Goal: Information Seeking & Learning: Understand process/instructions

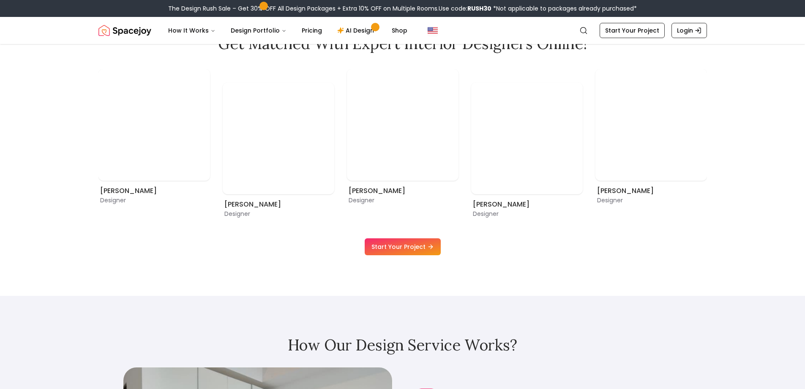
scroll to position [592, 0]
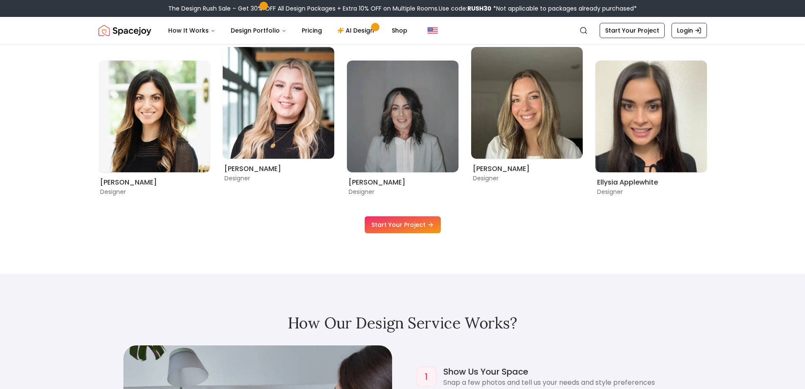
click at [427, 221] on icon at bounding box center [430, 224] width 7 height 7
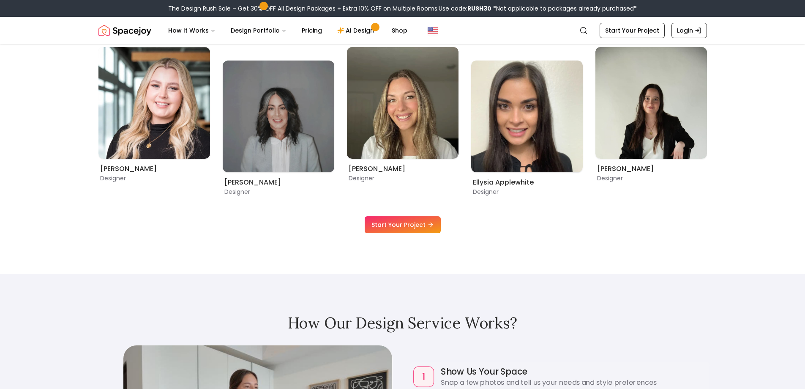
scroll to position [507, 0]
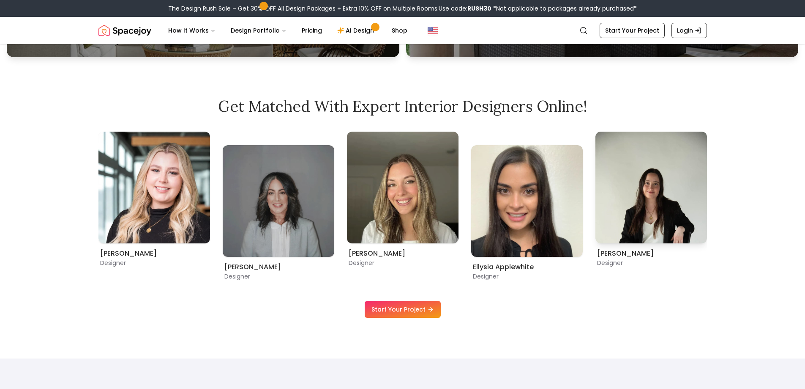
click at [673, 211] on img "9 / 9" at bounding box center [652, 187] width 112 height 112
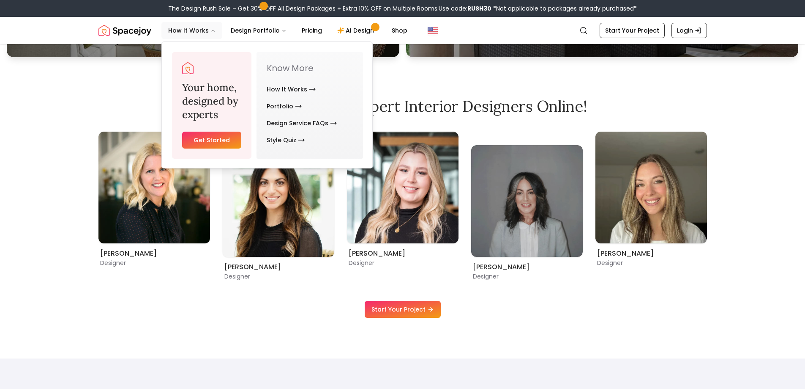
click at [180, 28] on button "How It Works" at bounding box center [191, 30] width 61 height 17
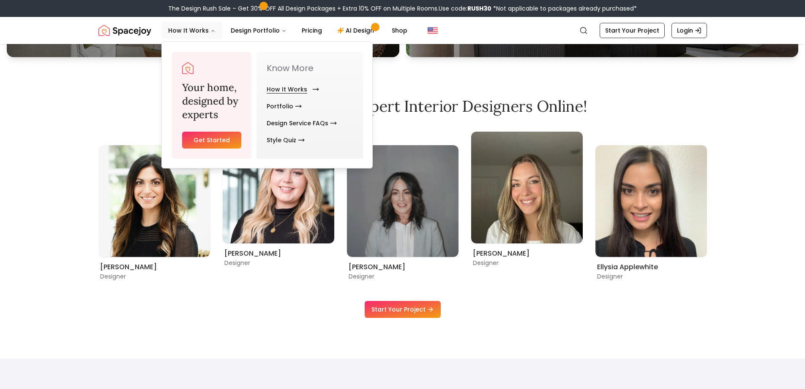
click at [294, 90] on link "How It Works" at bounding box center [291, 89] width 49 height 17
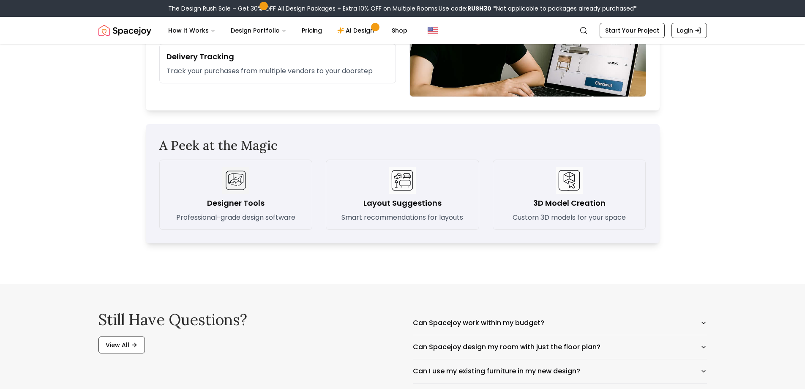
scroll to position [1226, 0]
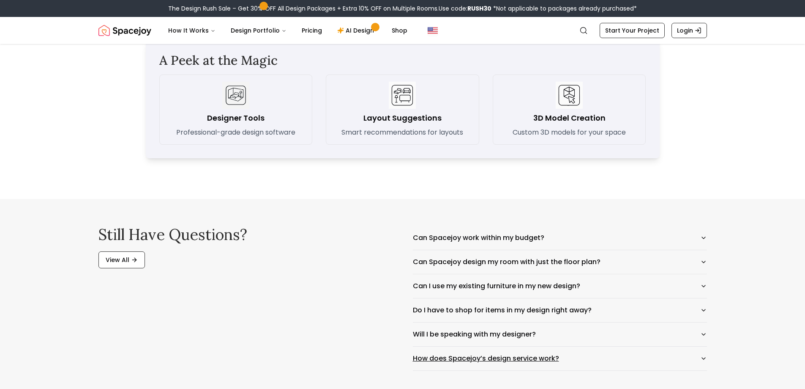
click at [475, 356] on button "How does Spacejoy’s design service work?" at bounding box center [560, 358] width 294 height 24
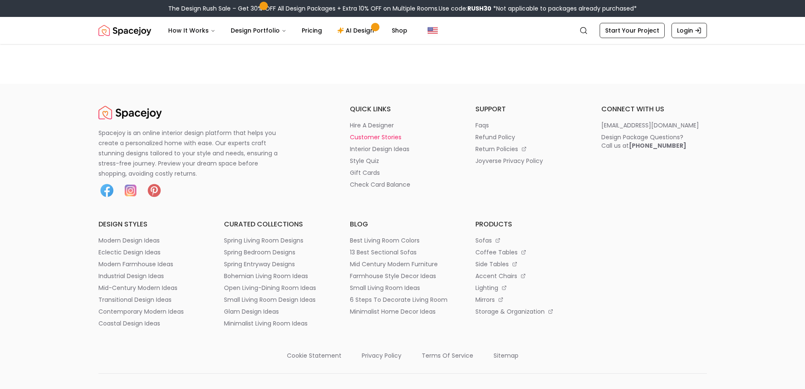
scroll to position [2537, 0]
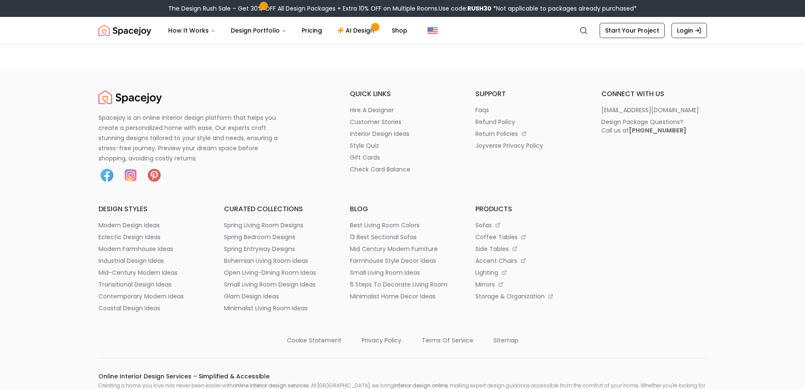
click at [130, 35] on img "Spacejoy" at bounding box center [125, 30] width 53 height 17
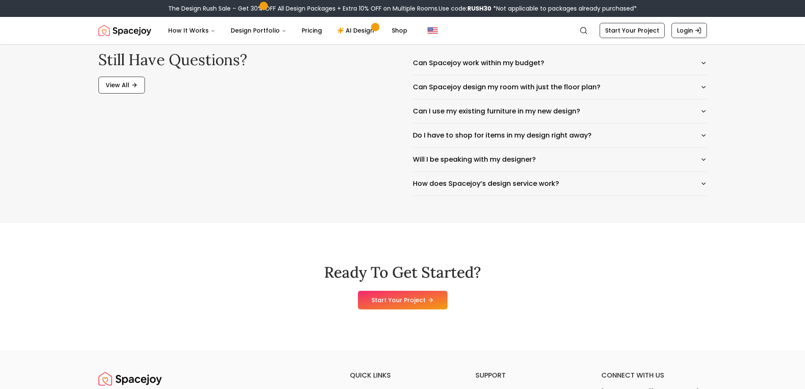
scroll to position [4397, 0]
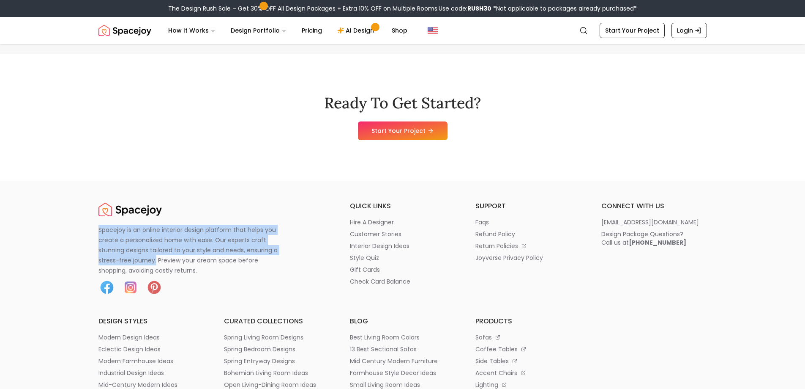
drag, startPoint x: 98, startPoint y: 228, endPoint x: 156, endPoint y: 260, distance: 65.7
click at [156, 260] on p "Spacejoy is an online interior design platform that helps you create a personal…" at bounding box center [193, 249] width 189 height 51
copy p "Spacejoy is an online interior design platform that helps you create a personal…"
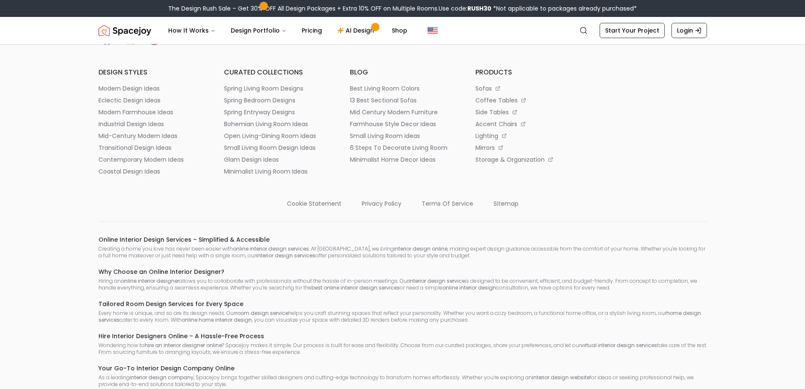
scroll to position [572, 0]
